Goal: Check status: Check status

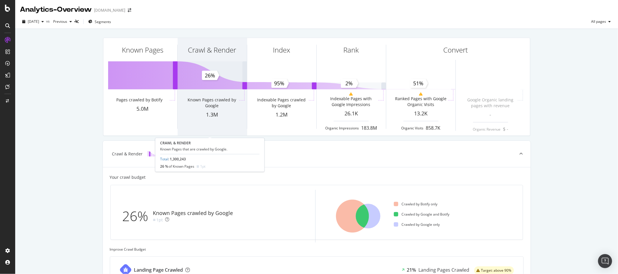
click at [220, 86] on div "Crawl & [PERSON_NAME] Known Pages crawled by Google 1.3M" at bounding box center [212, 87] width 69 height 98
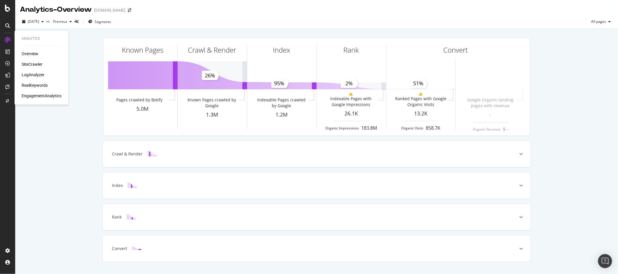
click at [30, 74] on div "LogAnalyzer" at bounding box center [33, 75] width 23 height 6
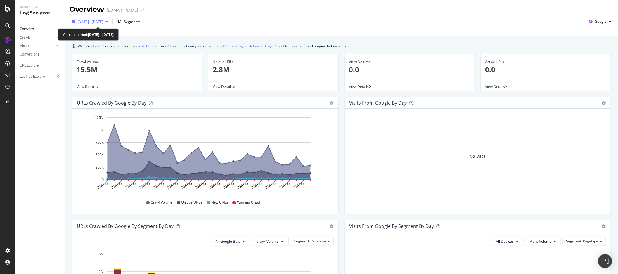
click at [103, 19] on span "[DATE] - [DATE]" at bounding box center [90, 21] width 26 height 5
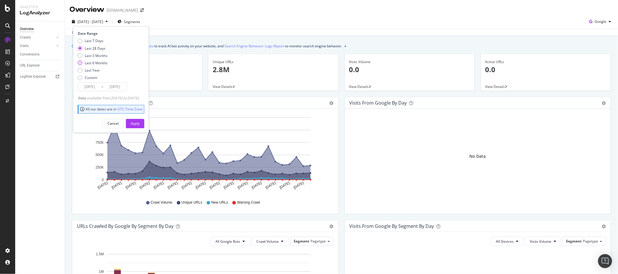
click at [87, 60] on div "Last 6 Months" at bounding box center [96, 62] width 23 height 5
type input "[DATE]"
click at [140, 127] on div "Apply" at bounding box center [135, 123] width 9 height 9
